Goal: Complete application form: Complete application form

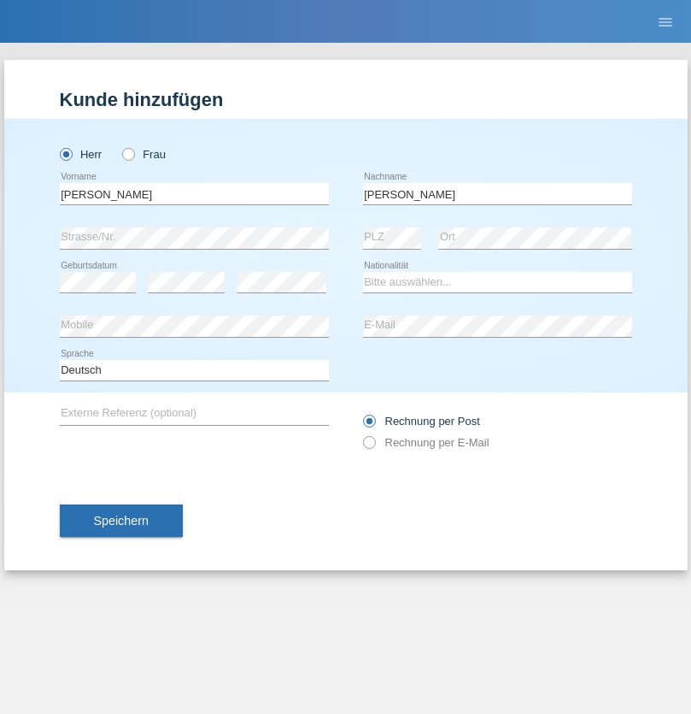
type input "[PERSON_NAME]"
select select "CH"
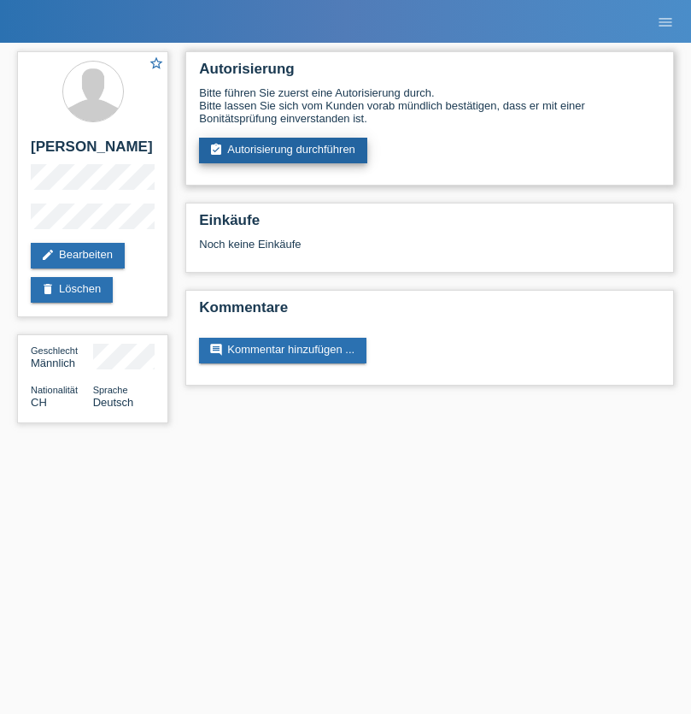
click at [284, 150] on link "assignment_turned_in Autorisierung durchführen" at bounding box center [283, 151] width 168 height 26
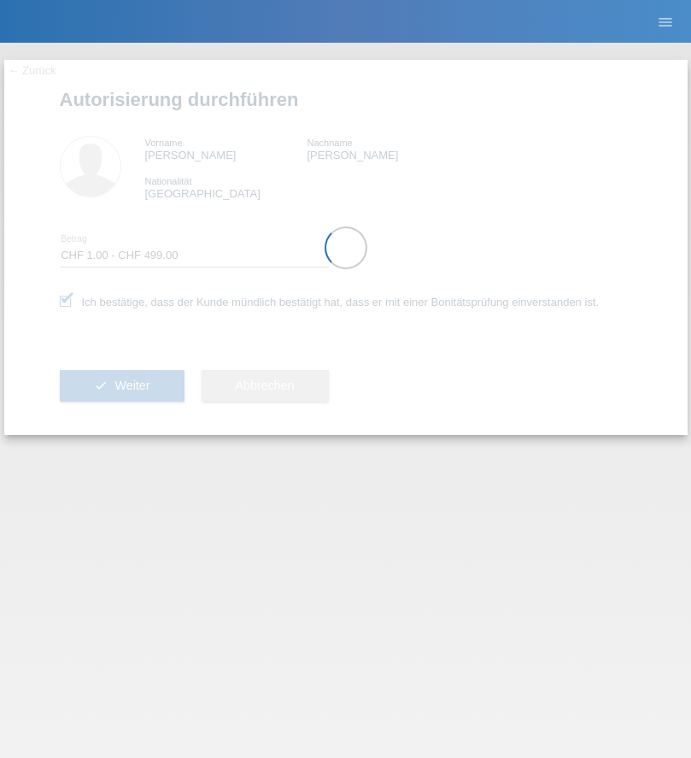
select select "1"
